Goal: Task Accomplishment & Management: Complete application form

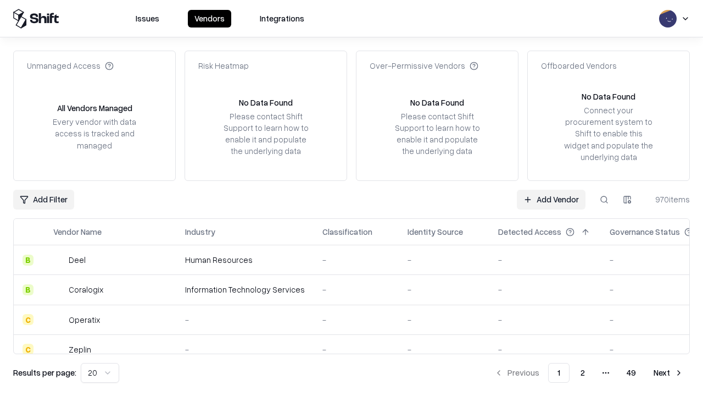
click at [551, 199] on link "Add Vendor" at bounding box center [551, 200] width 69 height 20
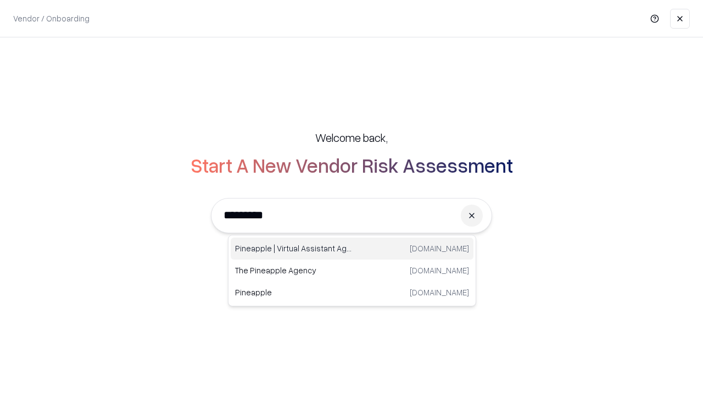
click at [352, 248] on div "Pineapple | Virtual Assistant Agency trypineapple.com" at bounding box center [352, 248] width 243 height 22
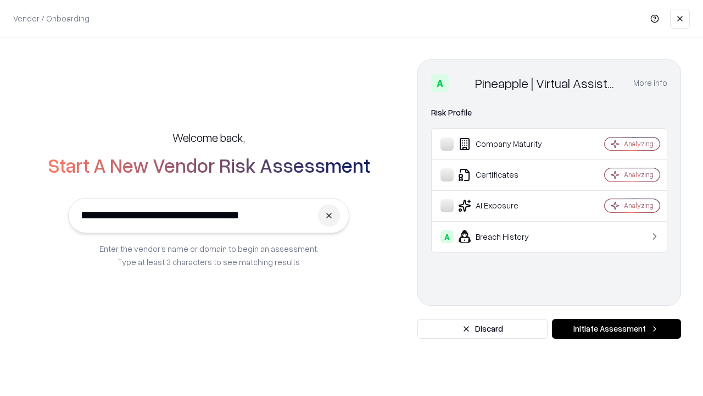
type input "**********"
click at [617, 329] on button "Initiate Assessment" at bounding box center [616, 329] width 129 height 20
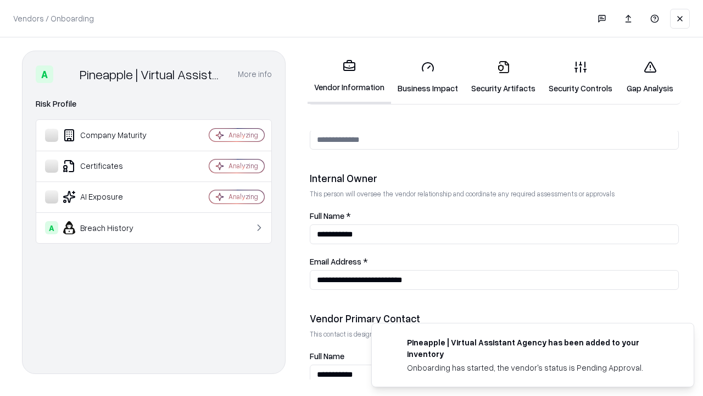
scroll to position [569, 0]
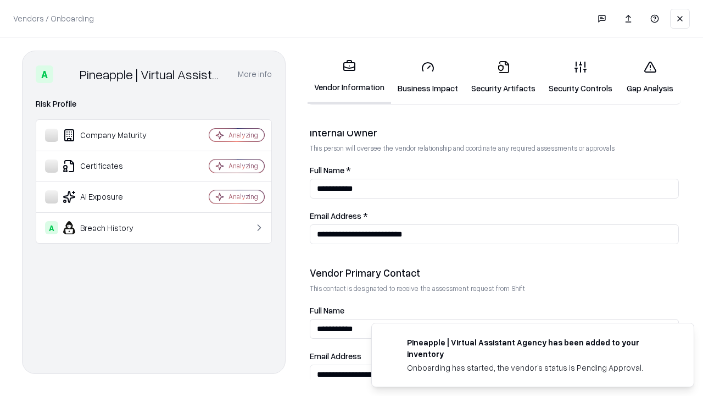
click at [428, 77] on link "Business Impact" at bounding box center [428, 77] width 74 height 51
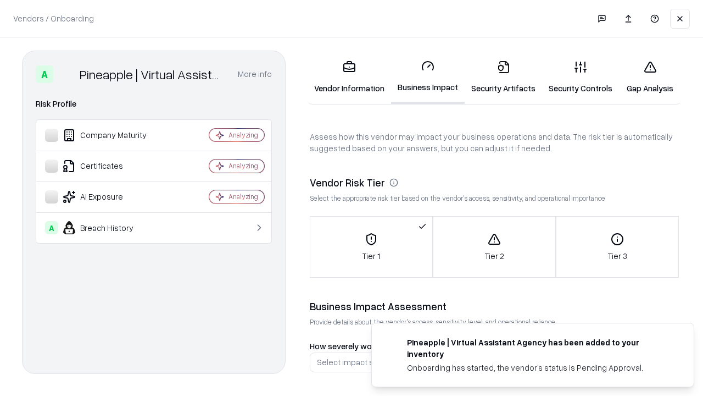
click at [503, 77] on link "Security Artifacts" at bounding box center [503, 77] width 77 height 51
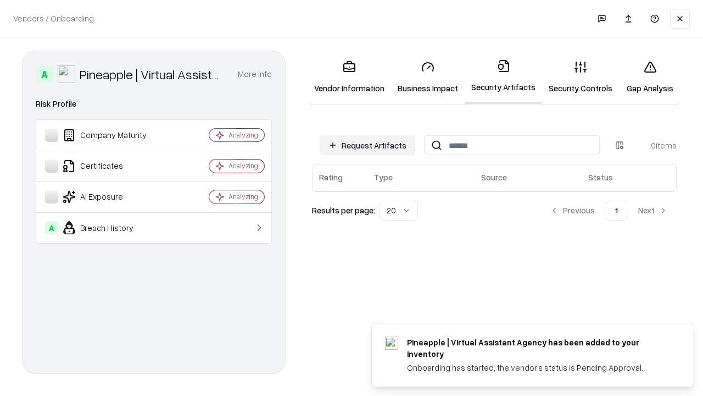
click at [368, 145] on button "Request Artifacts" at bounding box center [368, 145] width 96 height 20
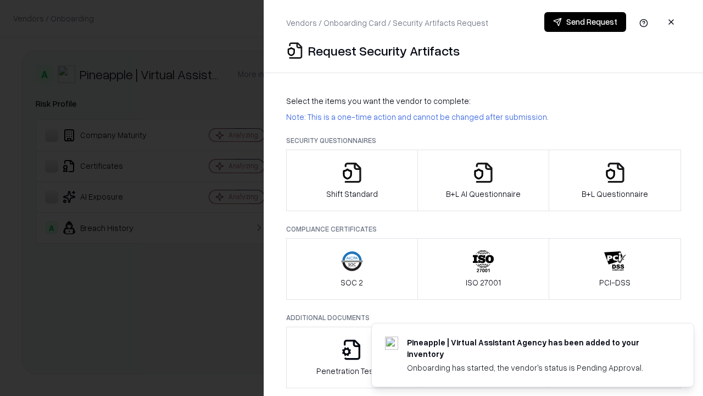
click at [352, 180] on icon "button" at bounding box center [352, 173] width 22 height 22
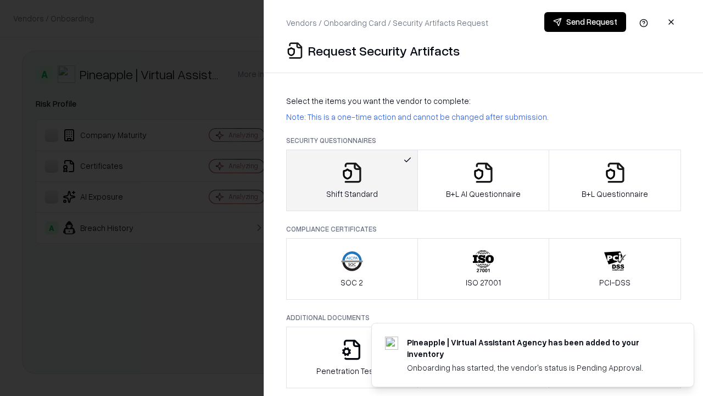
click at [585, 22] on button "Send Request" at bounding box center [586, 22] width 82 height 20
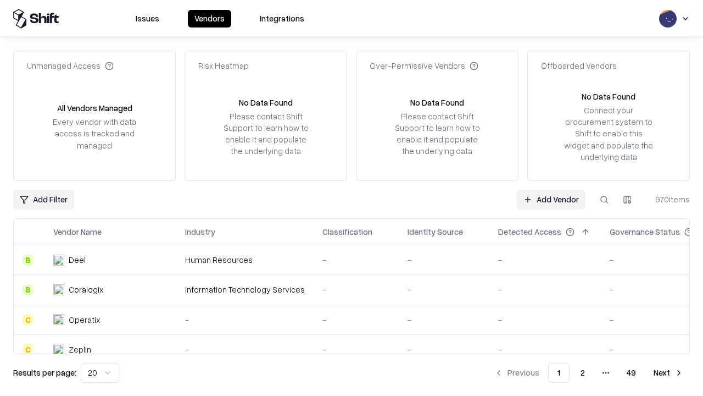
click at [604, 199] on button at bounding box center [605, 200] width 20 height 20
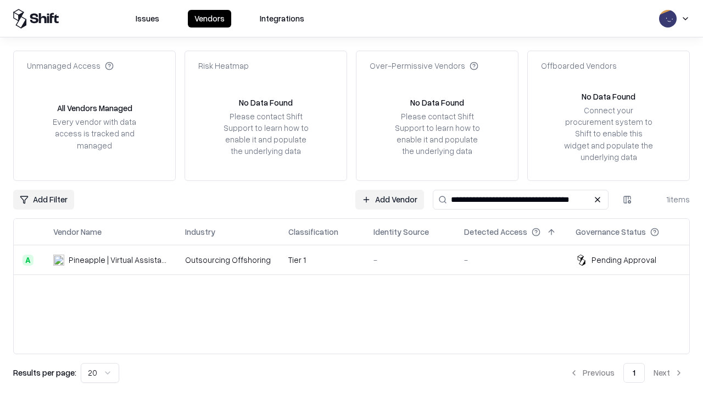
type input "**********"
click at [358, 259] on td "Tier 1" at bounding box center [322, 260] width 85 height 30
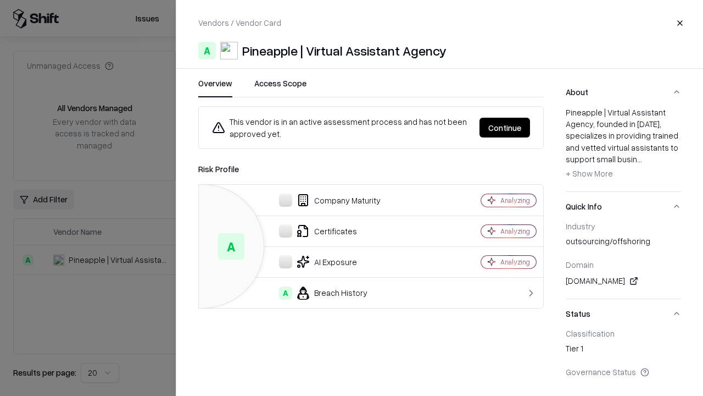
click at [505, 127] on button "Continue" at bounding box center [505, 128] width 51 height 20
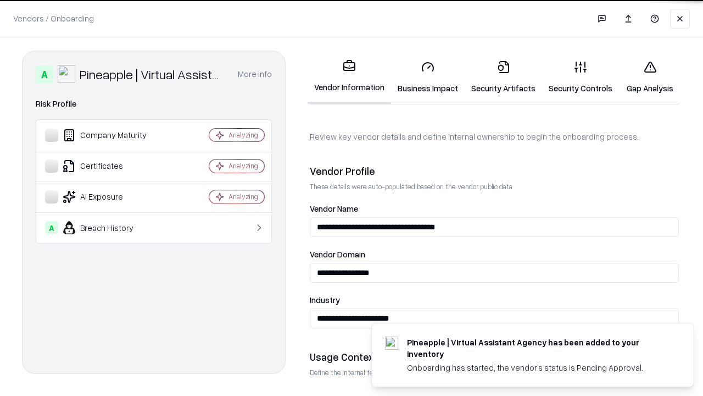
click at [503, 77] on link "Security Artifacts" at bounding box center [503, 77] width 77 height 51
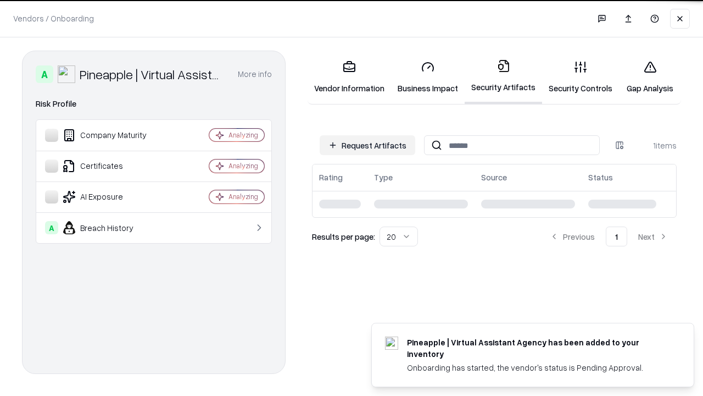
click at [581, 77] on link "Security Controls" at bounding box center [580, 77] width 77 height 51
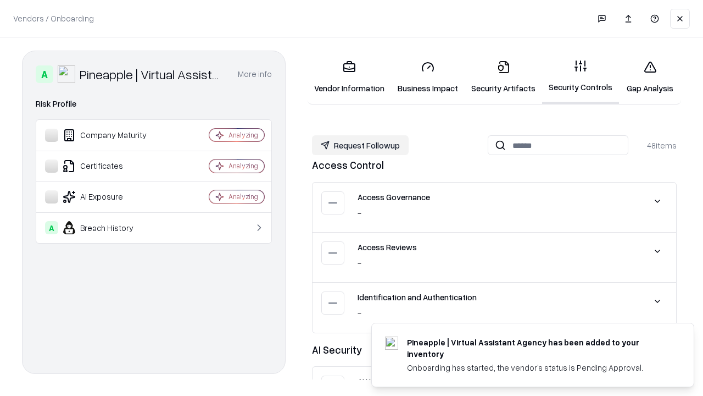
click at [360, 145] on button "Request Followup" at bounding box center [360, 145] width 97 height 20
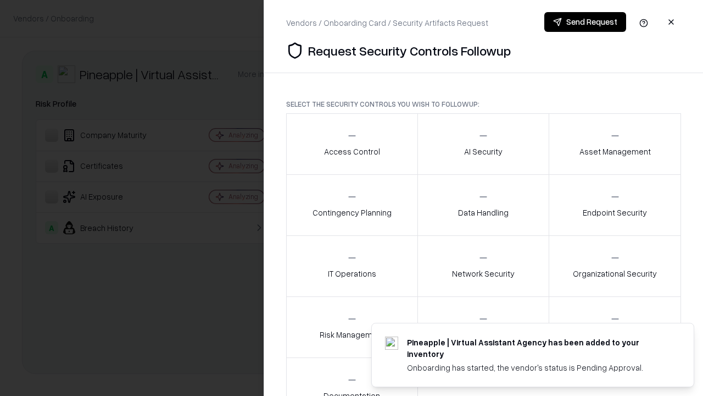
click at [352, 144] on div "Access Control" at bounding box center [352, 143] width 56 height 27
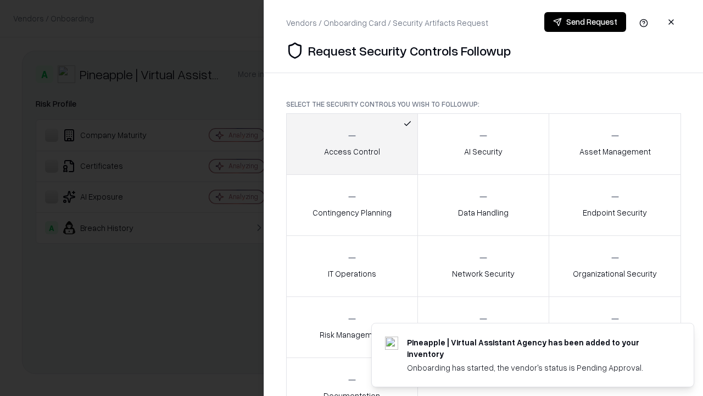
click at [585, 22] on button "Send Request" at bounding box center [586, 22] width 82 height 20
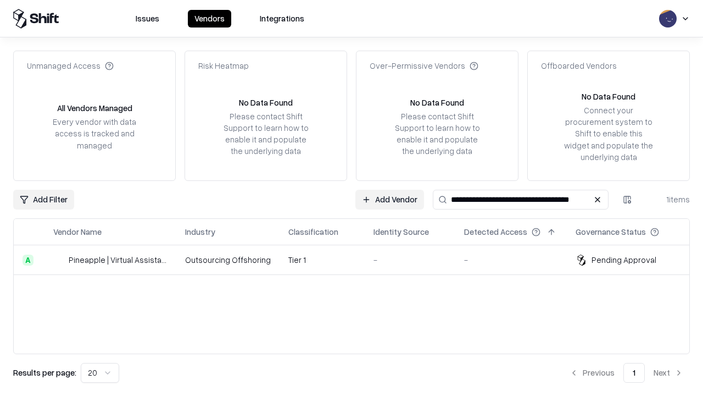
type input "**********"
click at [358, 259] on td "Tier 1" at bounding box center [322, 260] width 85 height 30
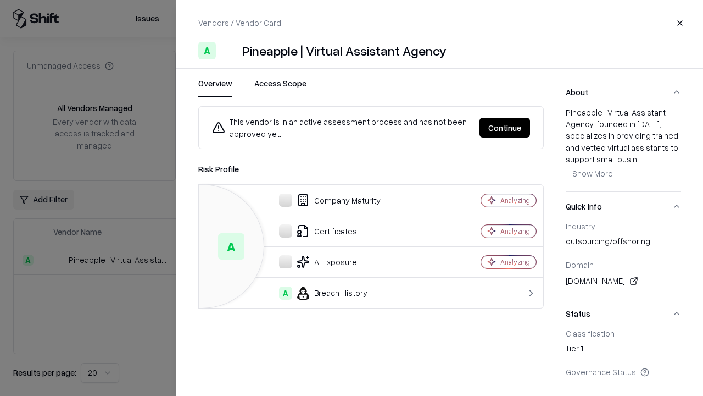
click at [505, 127] on button "Continue" at bounding box center [505, 128] width 51 height 20
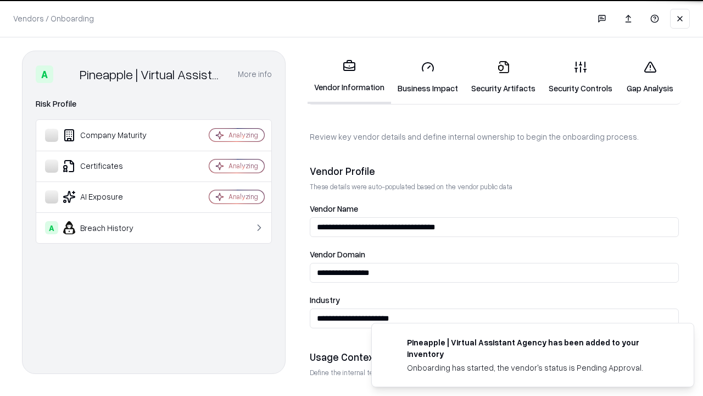
click at [650, 77] on link "Gap Analysis" at bounding box center [650, 77] width 62 height 51
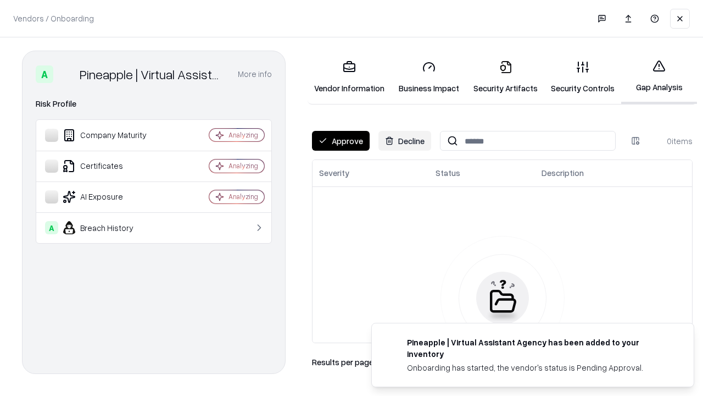
click at [341, 141] on button "Approve" at bounding box center [341, 141] width 58 height 20
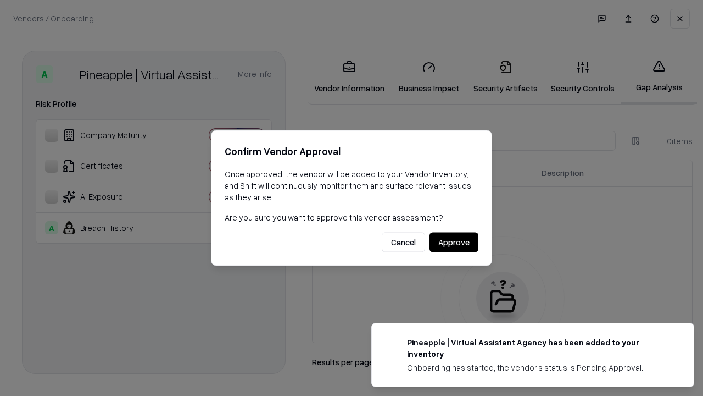
click at [454, 242] on button "Approve" at bounding box center [454, 242] width 49 height 20
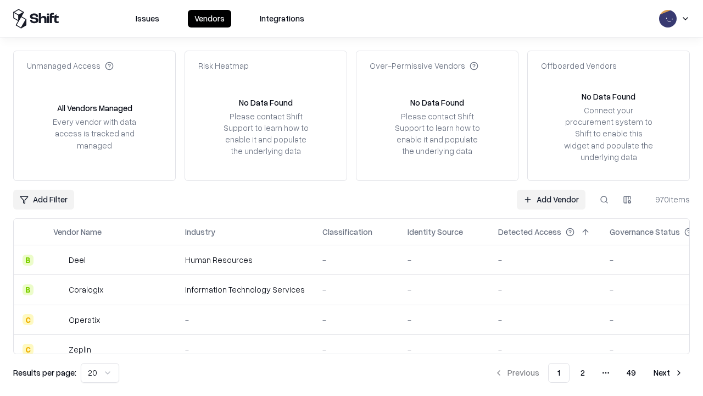
type input "**********"
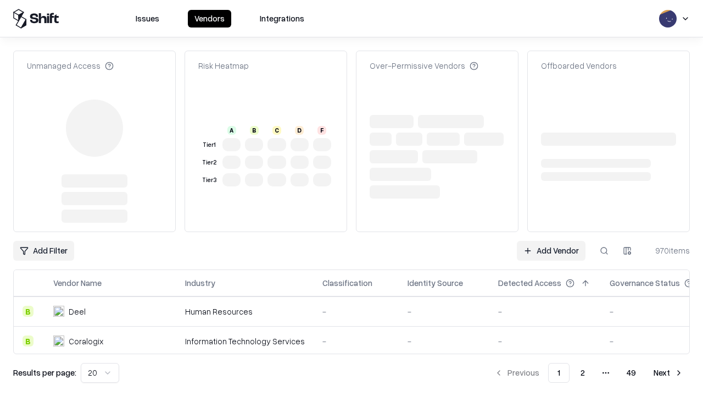
click at [551, 241] on link "Add Vendor" at bounding box center [551, 251] width 69 height 20
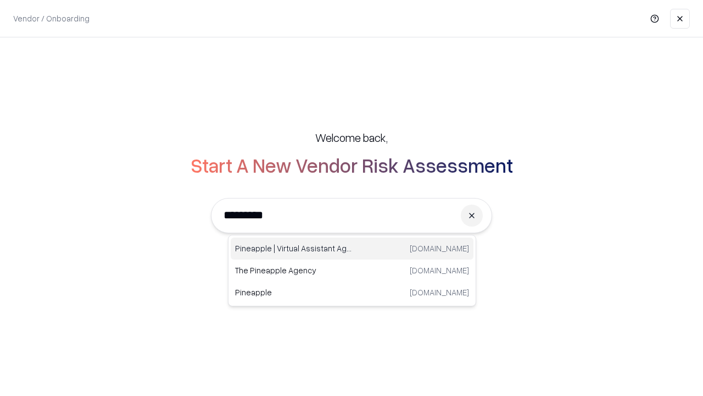
click at [352, 248] on div "Pineapple | Virtual Assistant Agency trypineapple.com" at bounding box center [352, 248] width 243 height 22
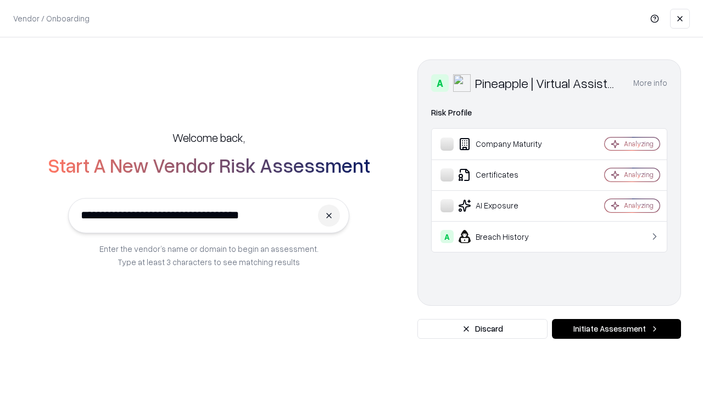
type input "**********"
click at [617, 329] on button "Initiate Assessment" at bounding box center [616, 329] width 129 height 20
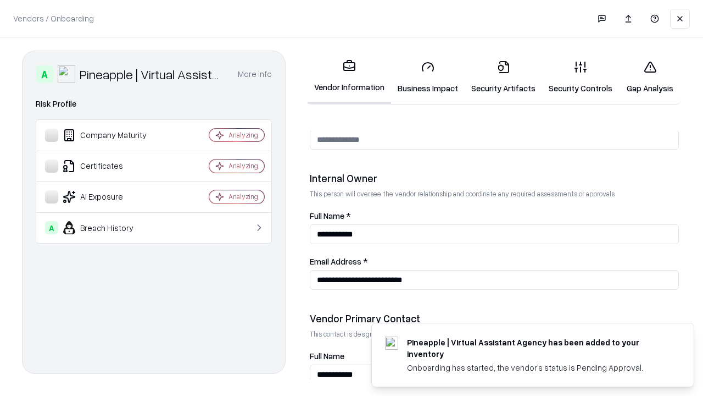
scroll to position [569, 0]
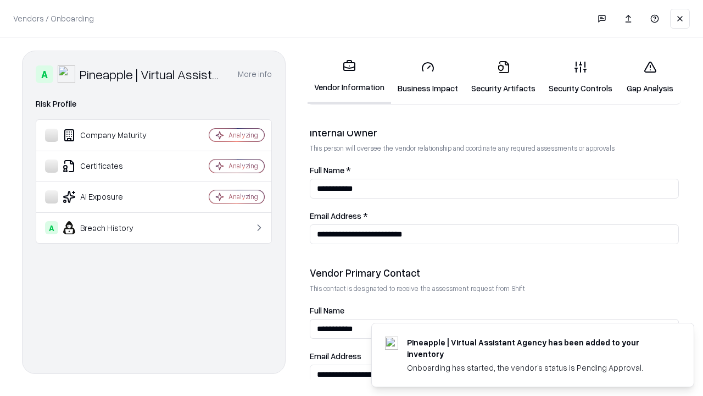
click at [650, 77] on link "Gap Analysis" at bounding box center [650, 77] width 62 height 51
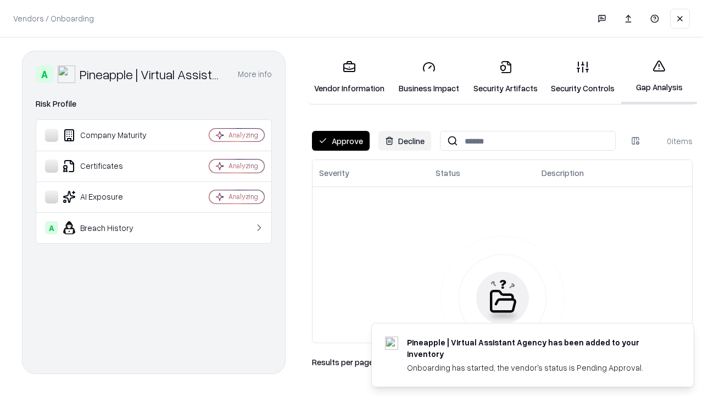
click at [341, 141] on button "Approve" at bounding box center [341, 141] width 58 height 20
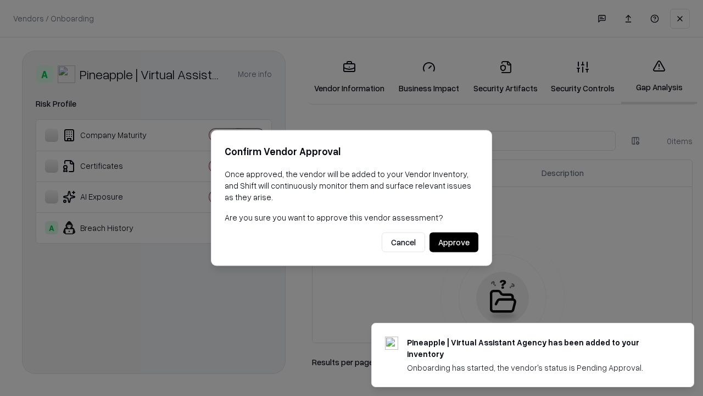
click at [454, 242] on button "Approve" at bounding box center [454, 242] width 49 height 20
